Goal: Task Accomplishment & Management: Manage account settings

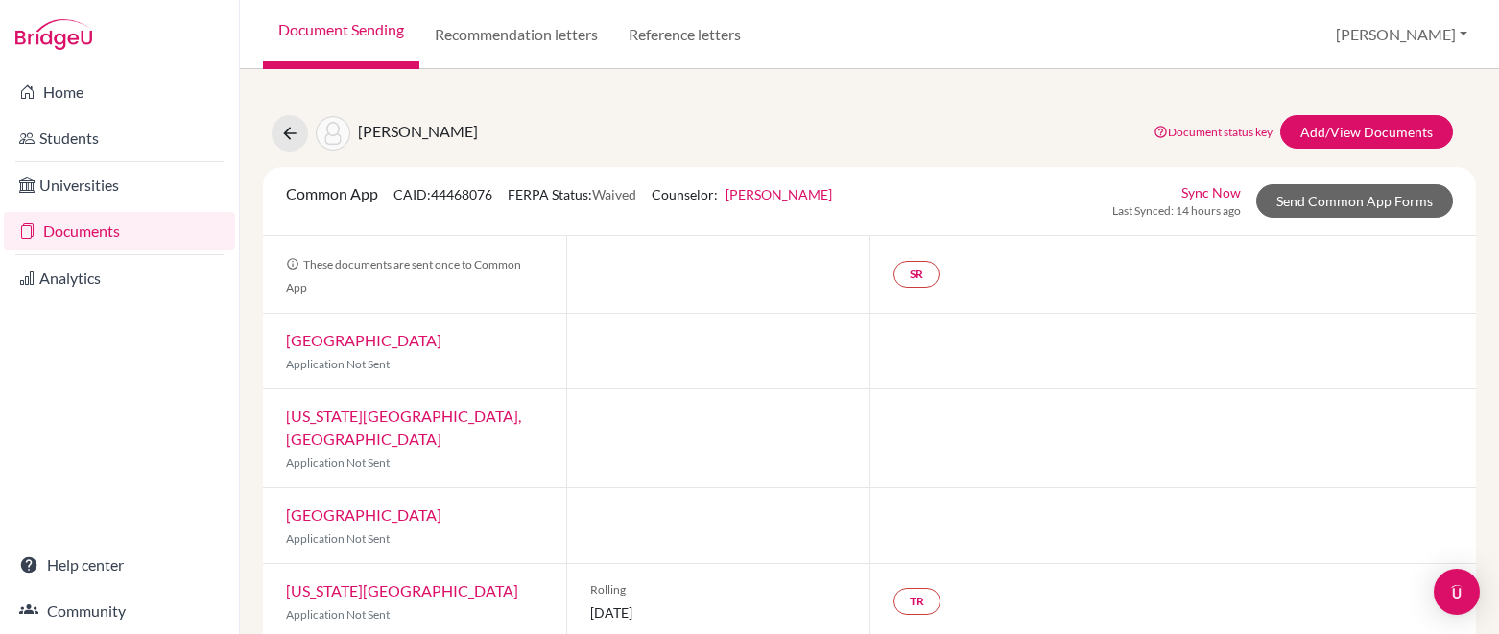
click at [108, 227] on link "Documents" at bounding box center [119, 231] width 231 height 38
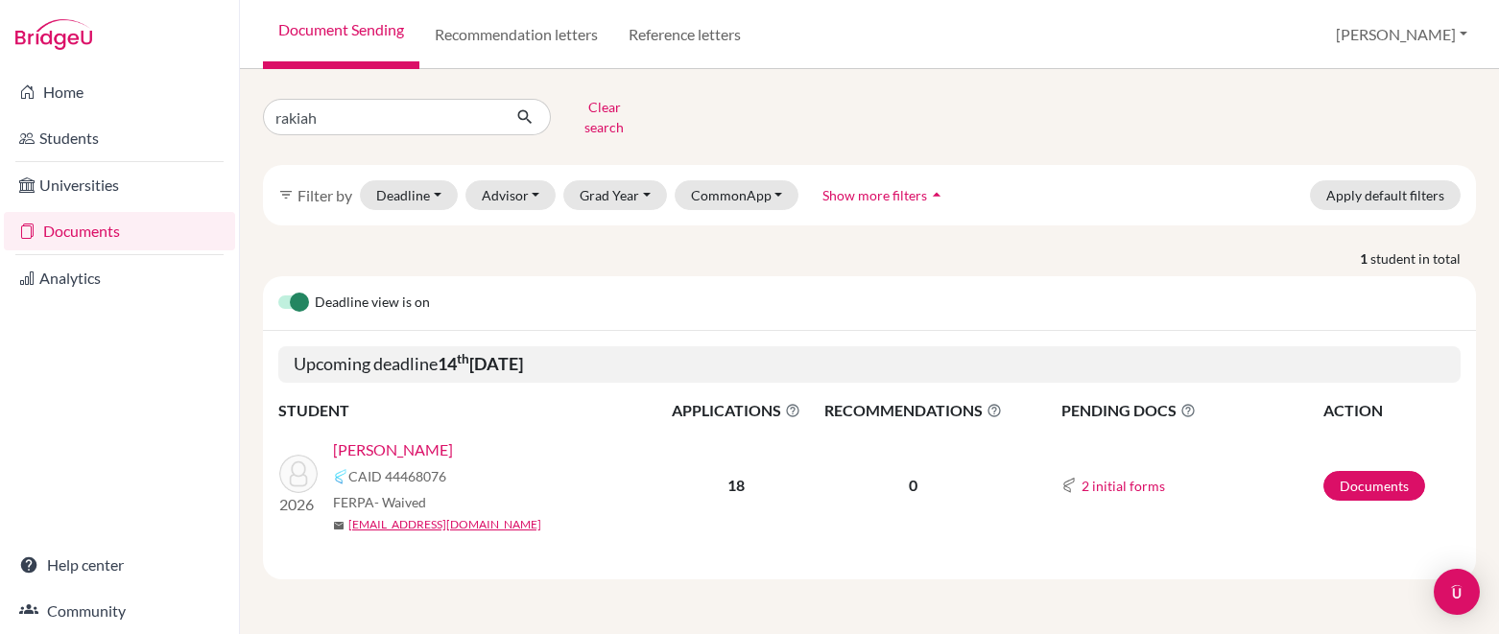
click at [116, 228] on link "Documents" at bounding box center [119, 231] width 231 height 38
click at [587, 113] on button "Clear search" at bounding box center [604, 117] width 107 height 50
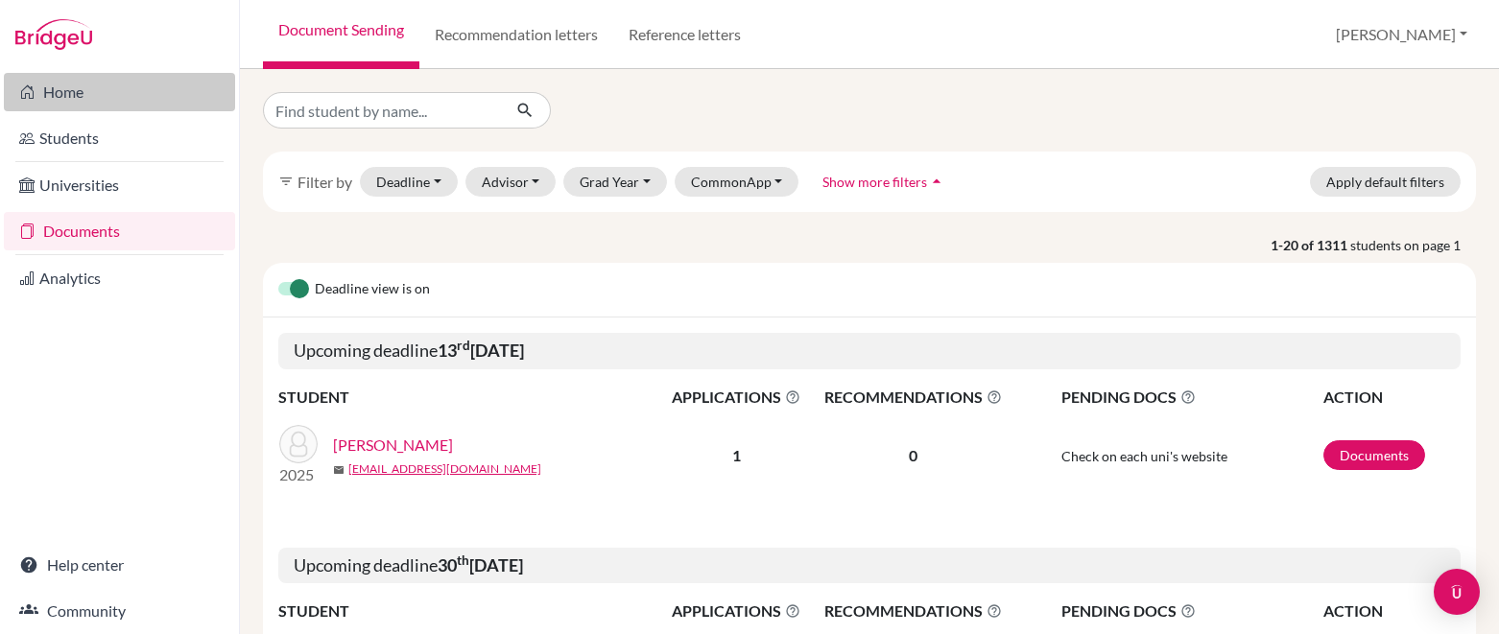
click at [85, 82] on link "Home" at bounding box center [119, 92] width 231 height 38
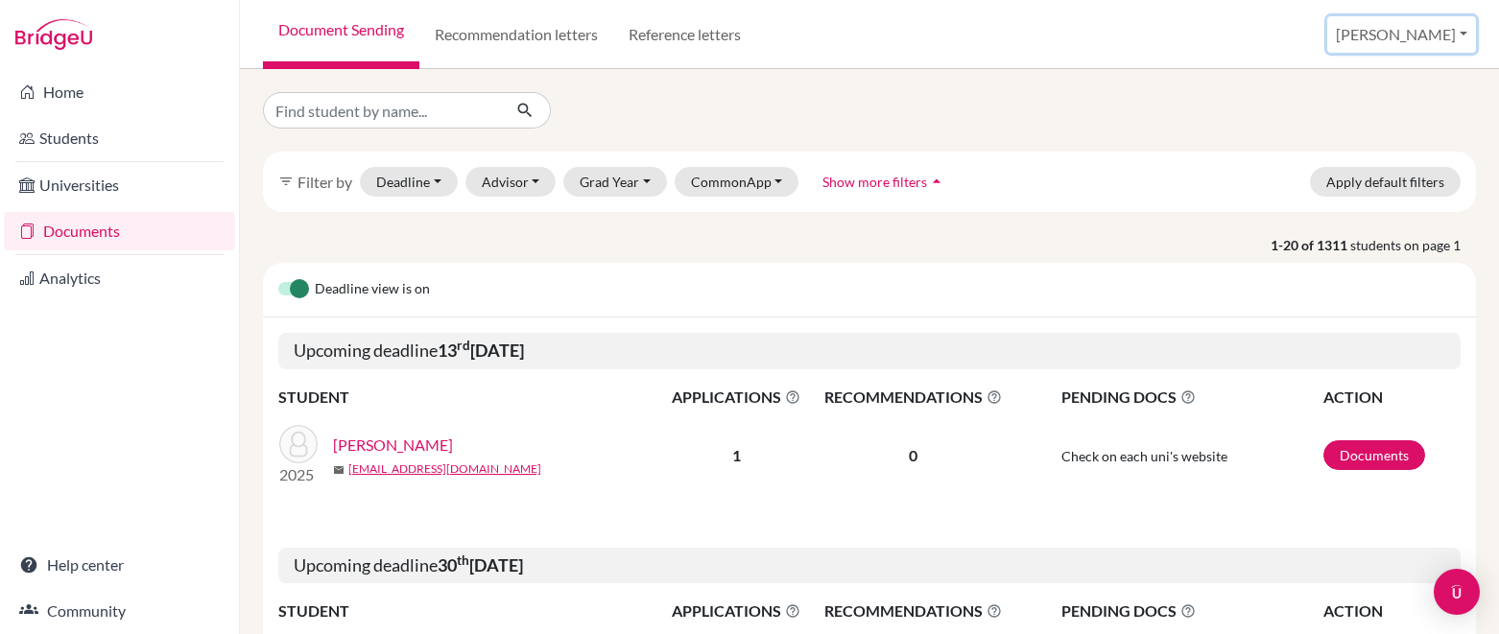
click at [1467, 33] on button "[PERSON_NAME]" at bounding box center [1401, 34] width 149 height 36
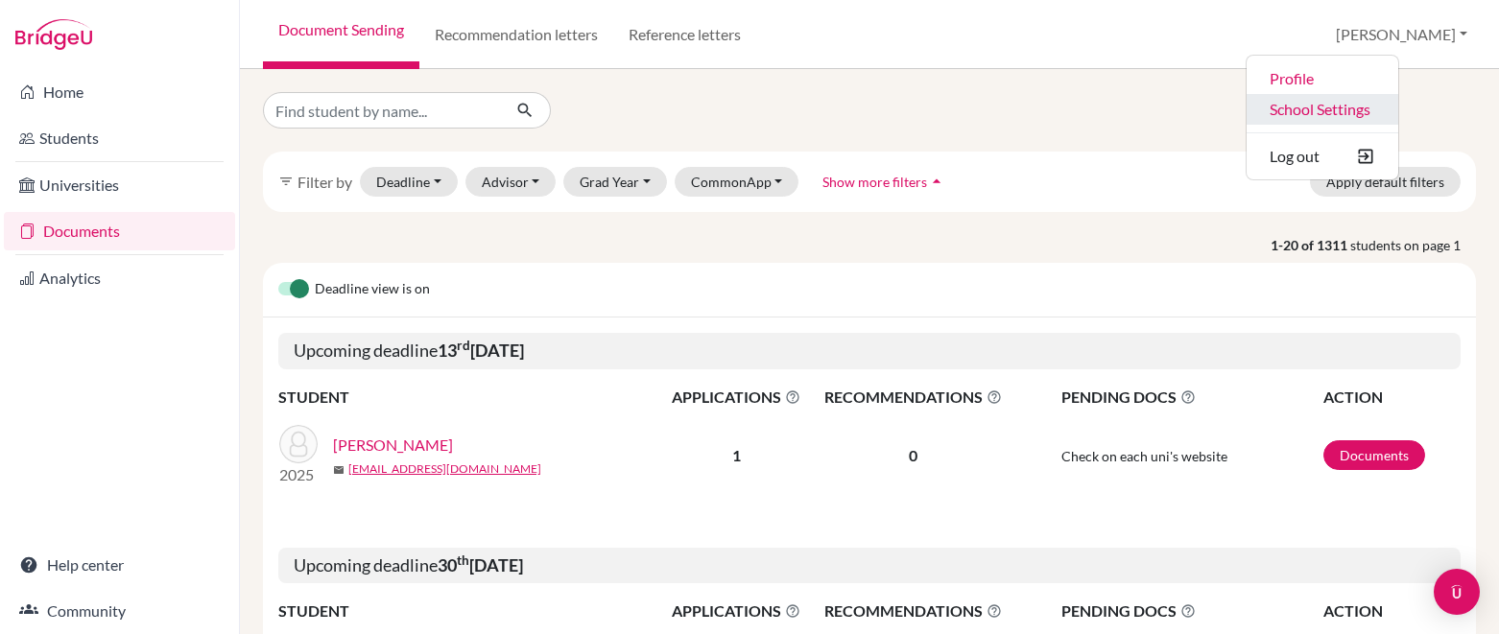
click at [1374, 107] on link "School Settings" at bounding box center [1323, 109] width 152 height 31
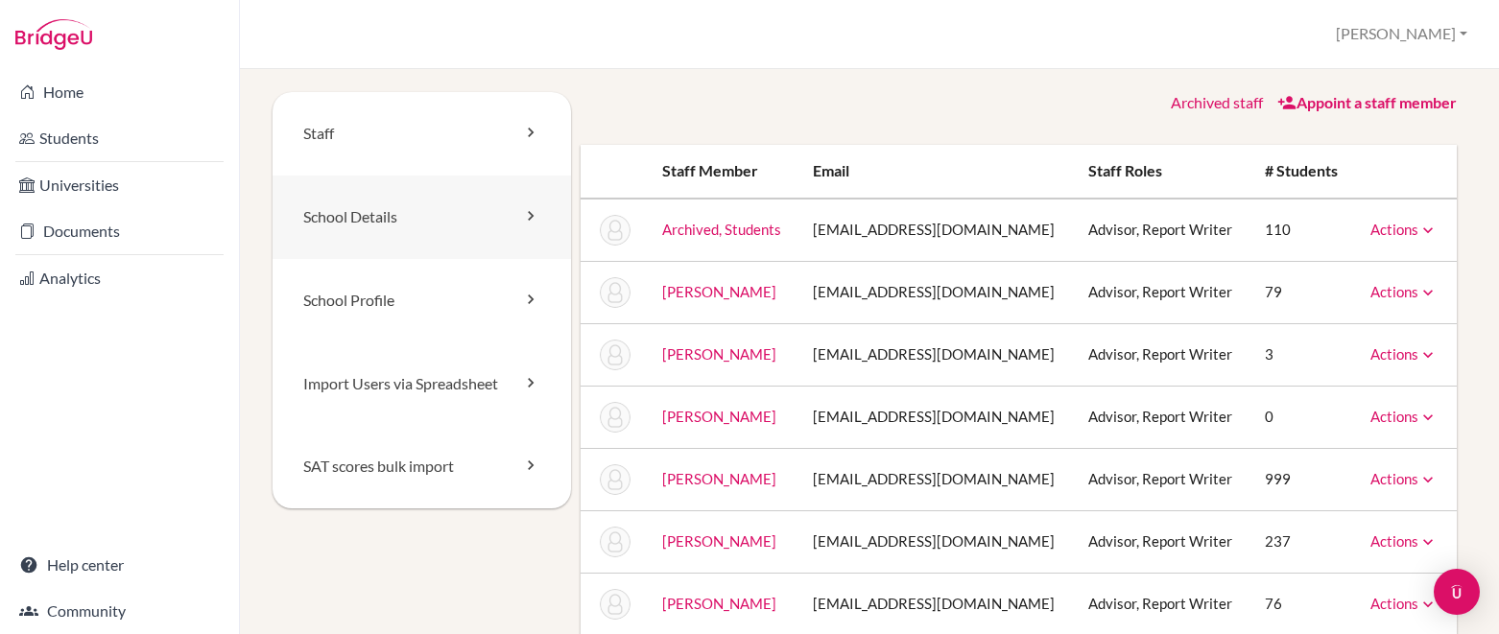
click at [526, 212] on icon at bounding box center [530, 215] width 19 height 19
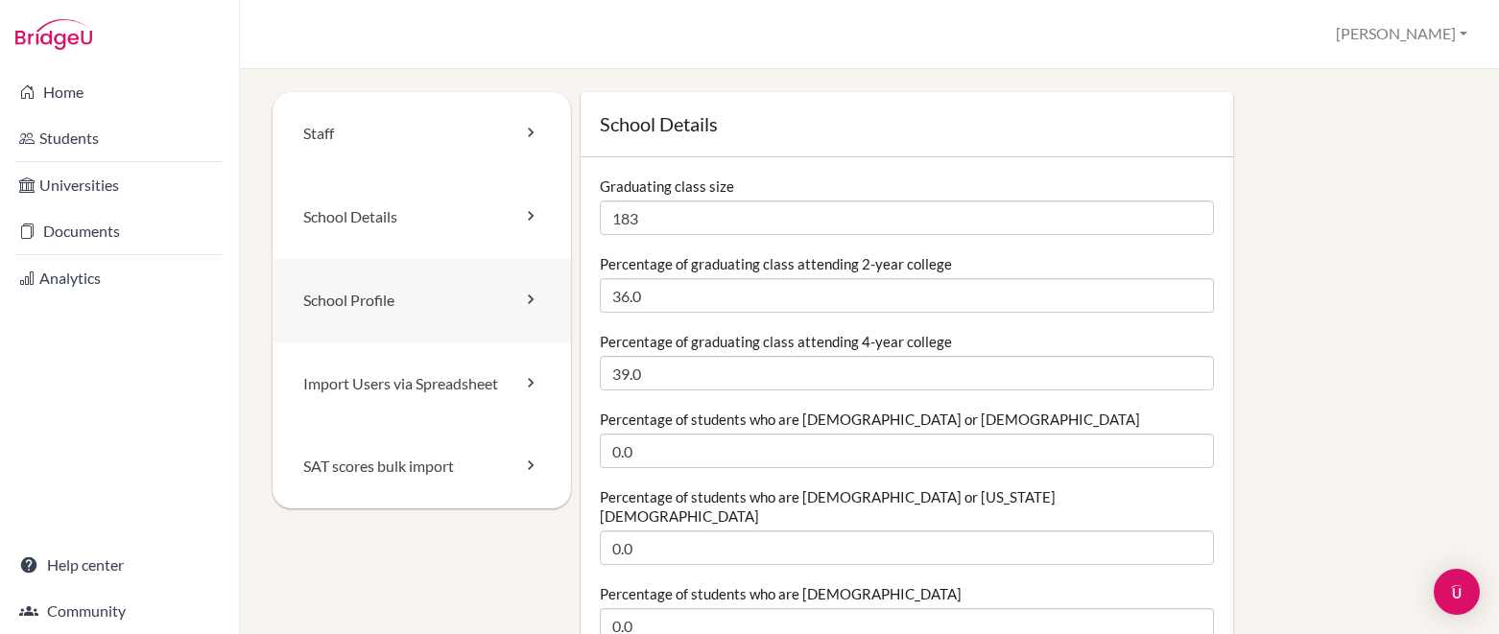
click at [514, 299] on link "School Profile" at bounding box center [422, 300] width 298 height 83
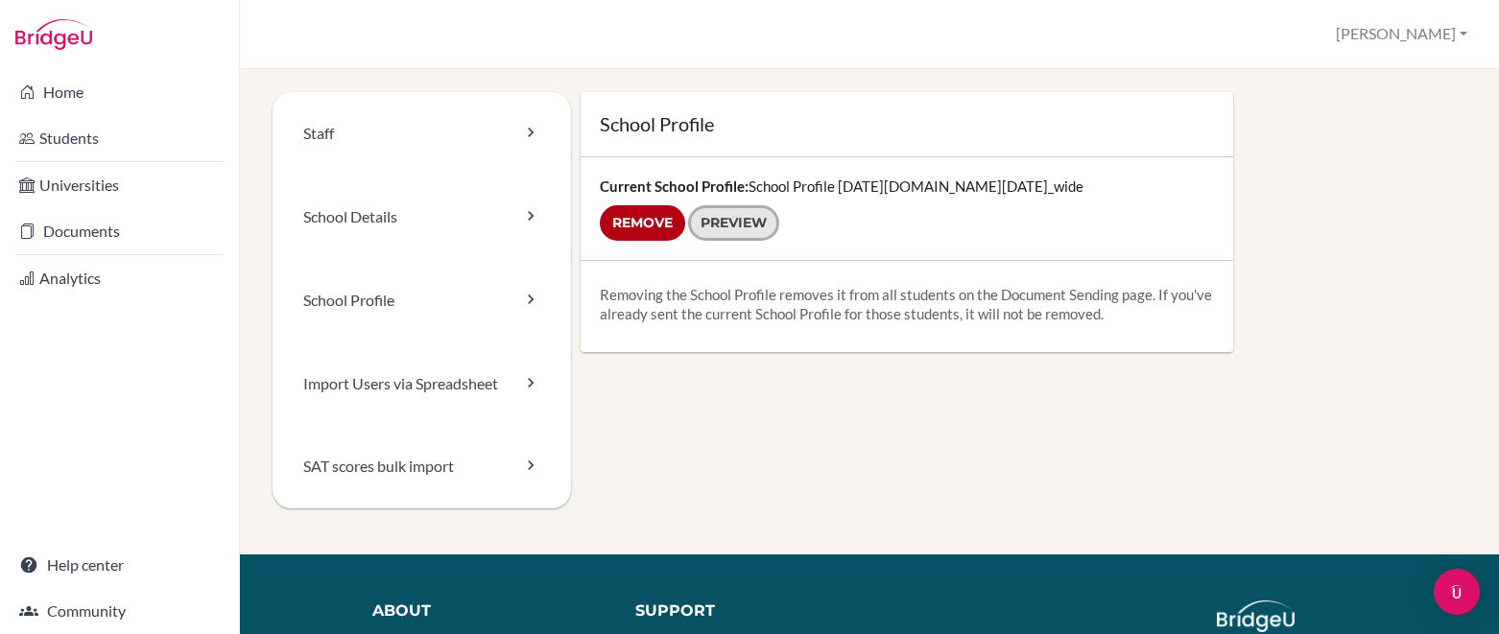
click at [773, 224] on link "Preview" at bounding box center [733, 223] width 91 height 36
click at [536, 209] on icon at bounding box center [530, 215] width 19 height 19
